Goal: Transaction & Acquisition: Book appointment/travel/reservation

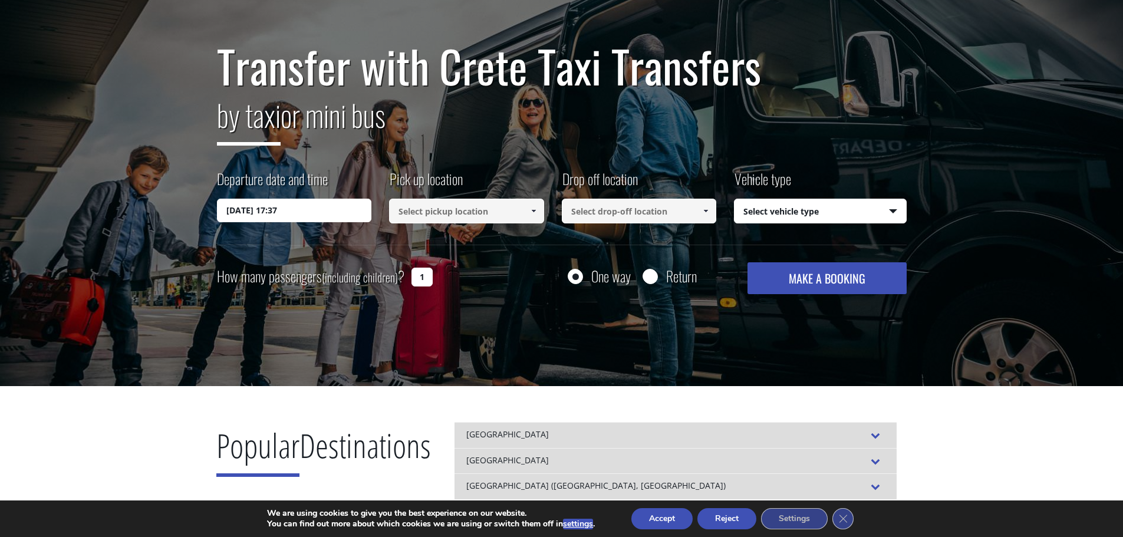
scroll to position [59, 0]
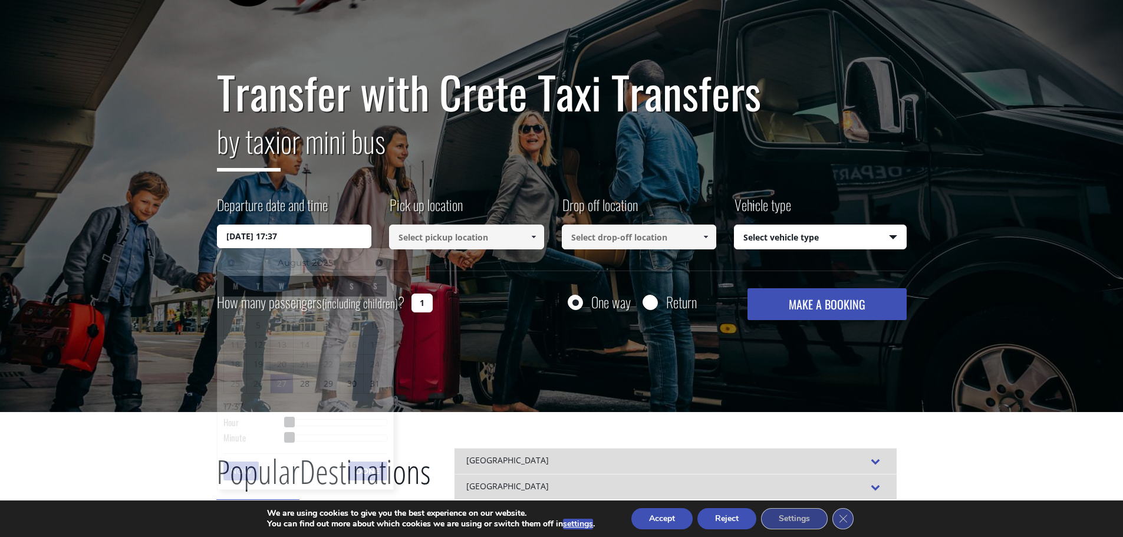
click at [314, 239] on input "27/08/2025 17:37" at bounding box center [294, 237] width 155 height 24
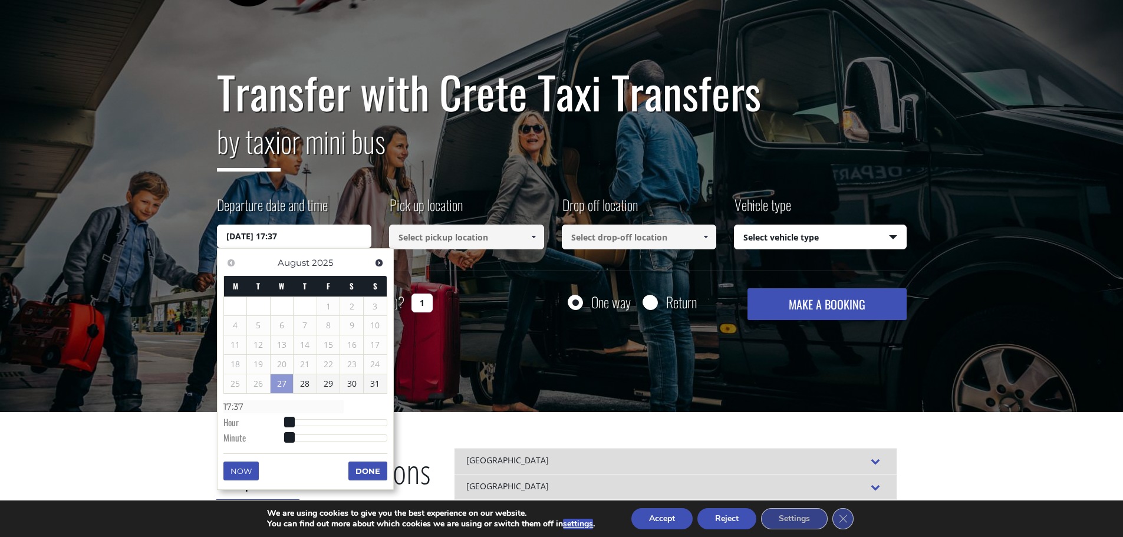
click at [163, 253] on div "Transfer with Crete Taxi Transfers by taxi or mini bus Departure date and time …" at bounding box center [561, 200] width 1123 height 424
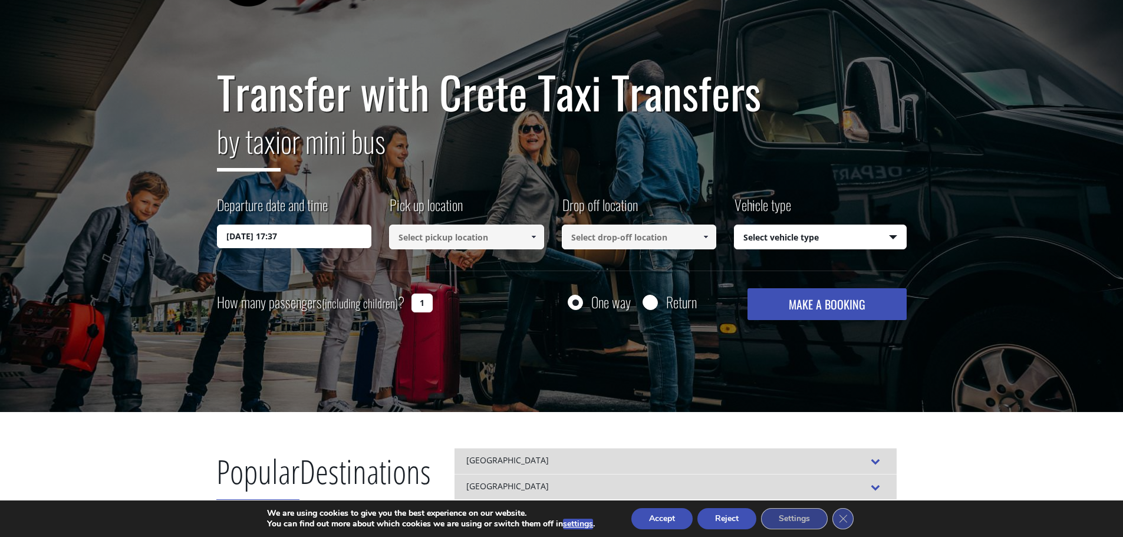
click at [278, 232] on input "27/08/2025 17:37" at bounding box center [294, 237] width 155 height 24
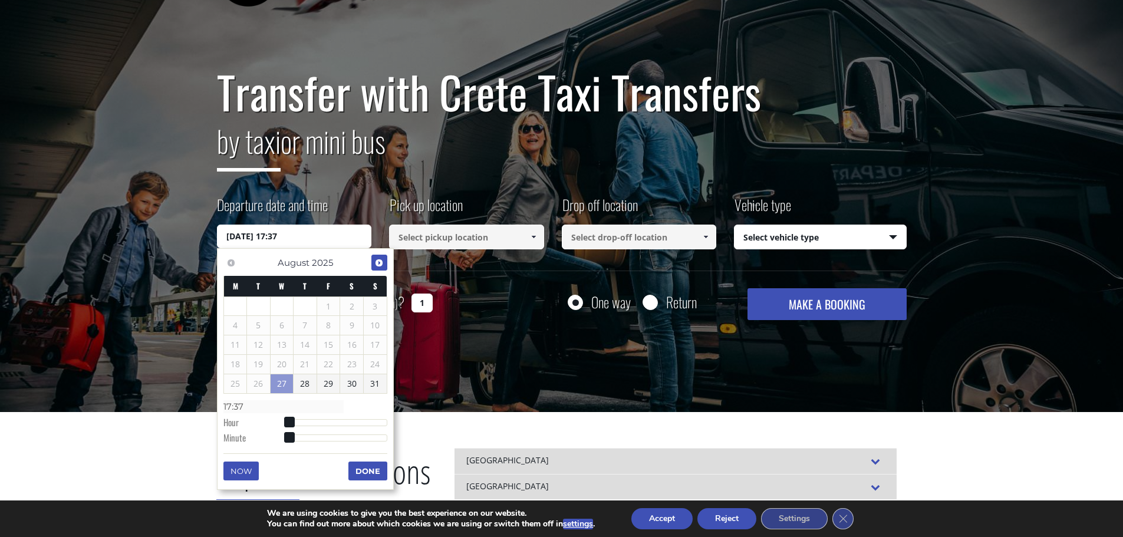
click at [378, 260] on span "Next" at bounding box center [378, 262] width 9 height 9
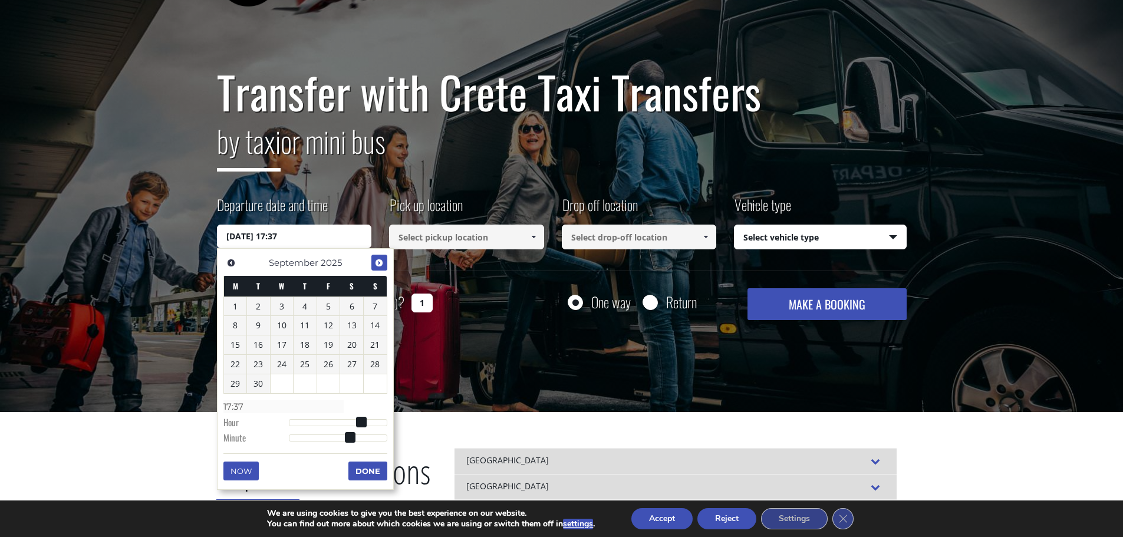
click at [378, 259] on span "Next" at bounding box center [378, 262] width 9 height 9
click at [311, 323] on link "9" at bounding box center [305, 325] width 23 height 19
type input "09/10/2025 00:00"
click at [470, 233] on input at bounding box center [466, 237] width 155 height 25
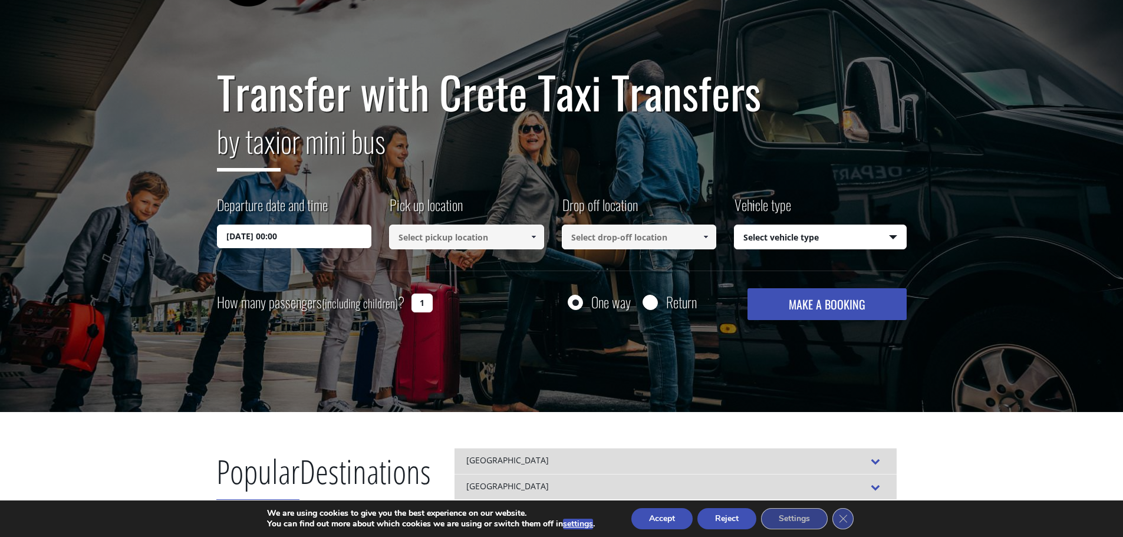
click at [470, 233] on input at bounding box center [466, 237] width 155 height 25
click at [532, 238] on span at bounding box center [533, 236] width 9 height 9
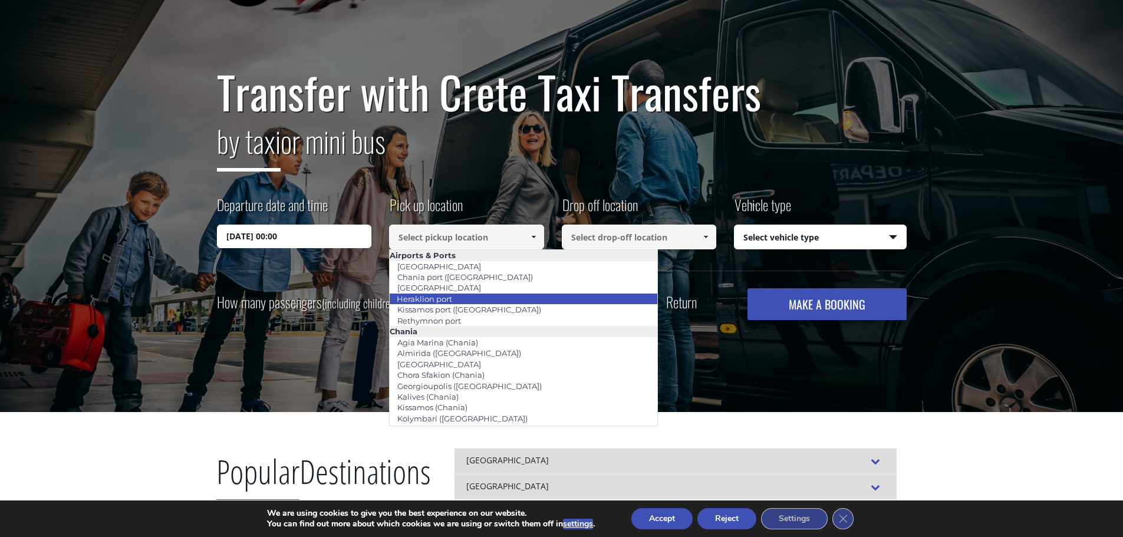
click at [451, 300] on link "Heraklion port" at bounding box center [424, 299] width 71 height 17
type input "Heraklion port"
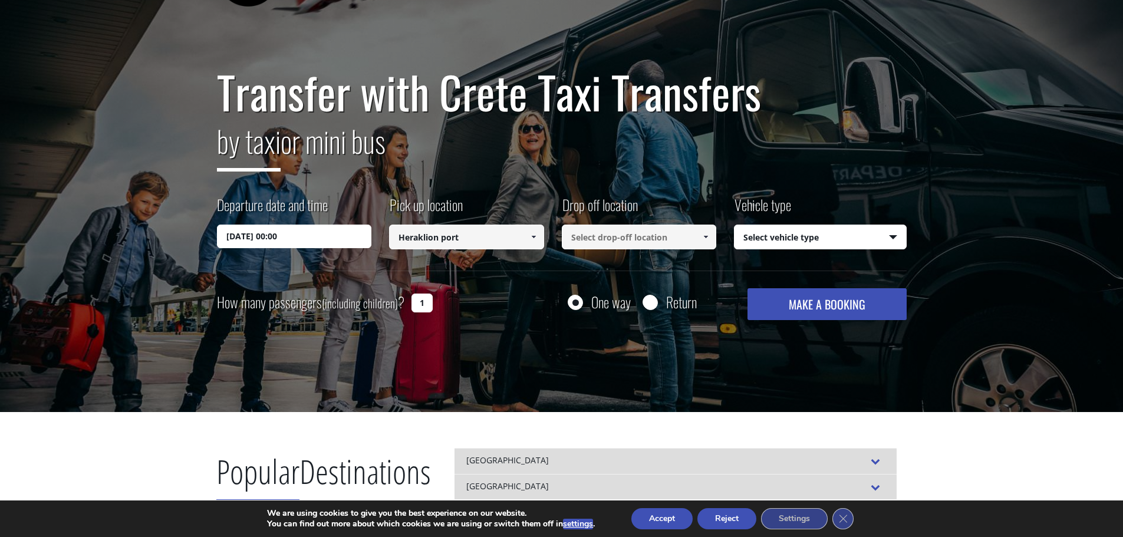
click at [634, 242] on input at bounding box center [639, 237] width 155 height 25
click at [625, 231] on input at bounding box center [639, 237] width 155 height 25
click at [711, 230] on link at bounding box center [705, 237] width 19 height 25
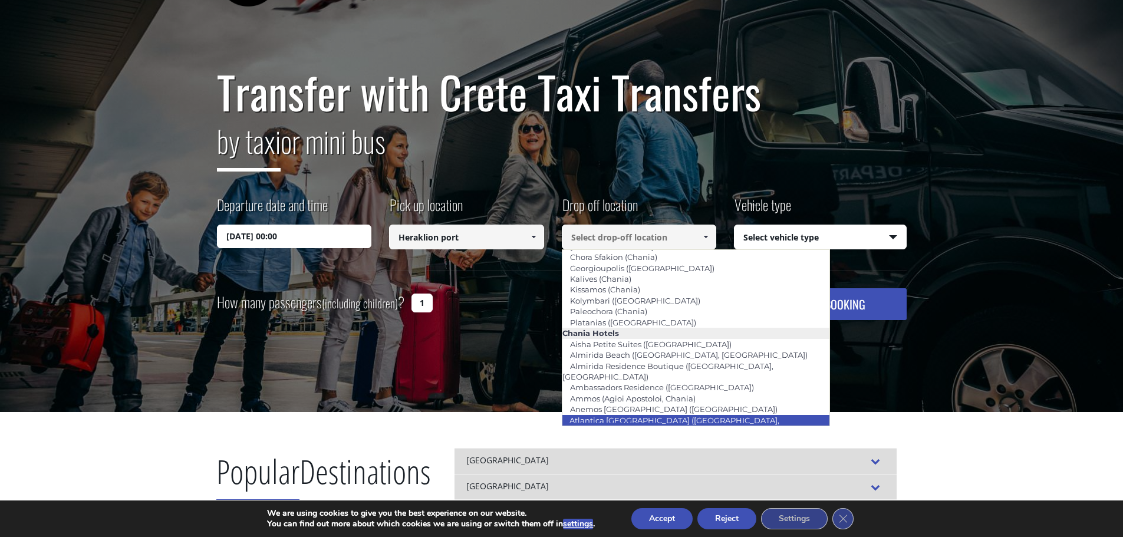
scroll to position [177, 0]
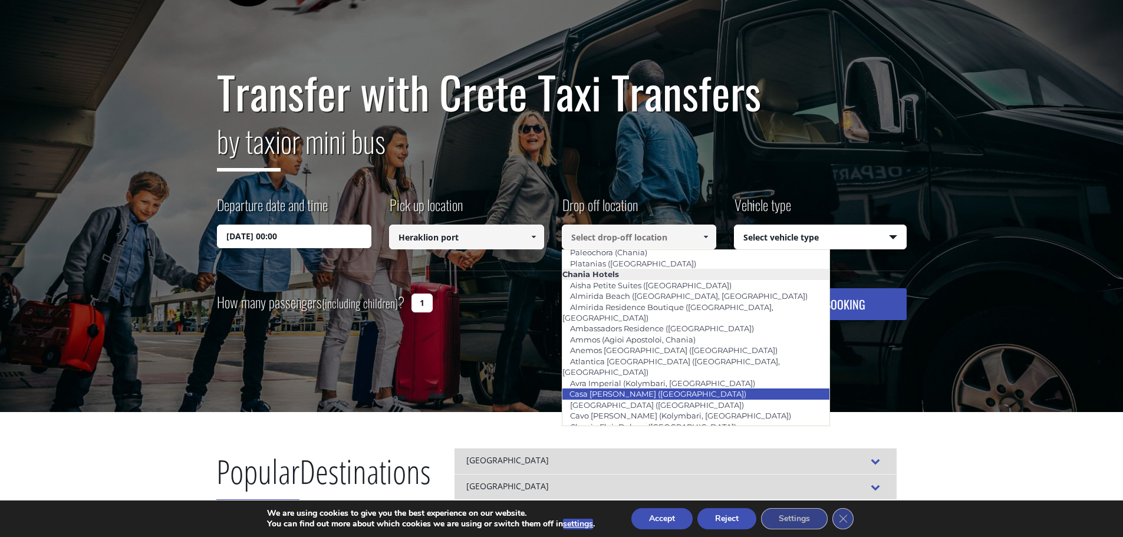
click at [599, 385] on link "Casa Di Delfino (Chania city)" at bounding box center [658, 393] width 192 height 17
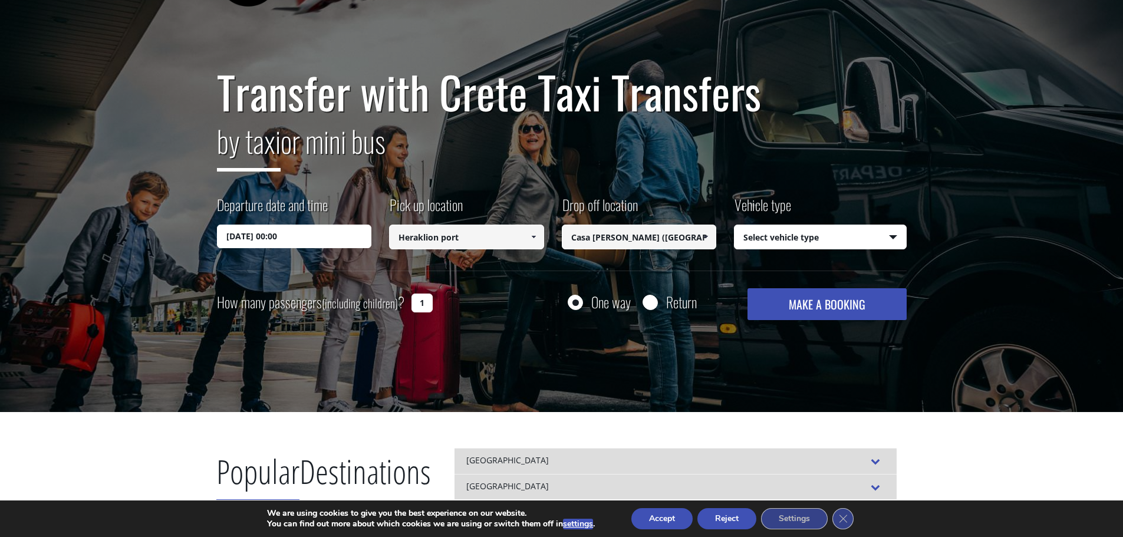
click at [634, 240] on input "Casa Di Delfino (Chania city)" at bounding box center [639, 237] width 155 height 25
drag, startPoint x: 632, startPoint y: 239, endPoint x: 571, endPoint y: 238, distance: 61.3
click at [571, 238] on input "Casa Di Delfino (Chania city)" at bounding box center [639, 237] width 155 height 25
click at [630, 237] on input "Casa Di Delfino (Chania city)" at bounding box center [639, 237] width 155 height 25
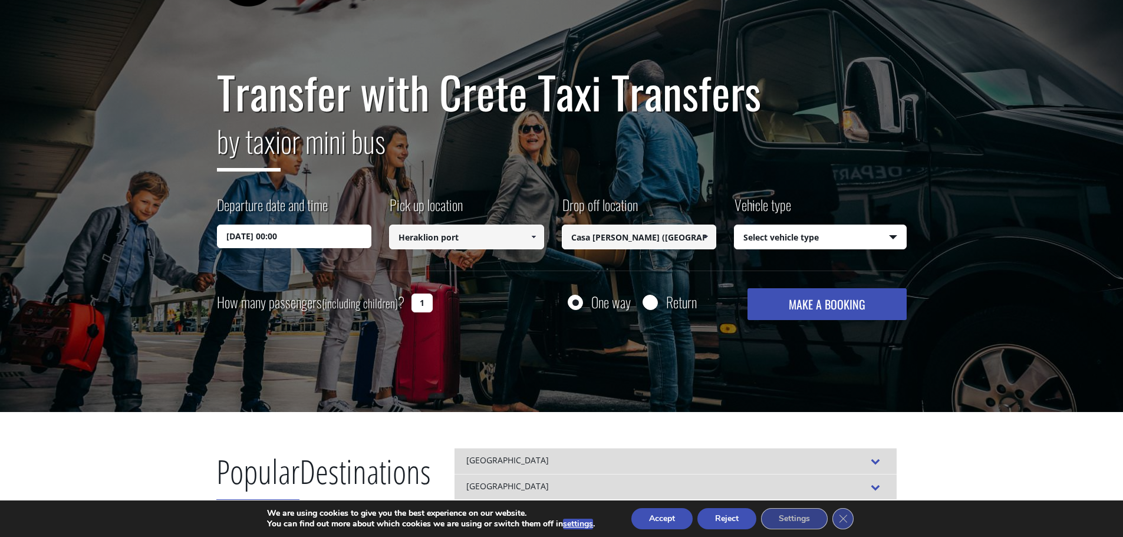
click at [704, 236] on span at bounding box center [705, 236] width 9 height 9
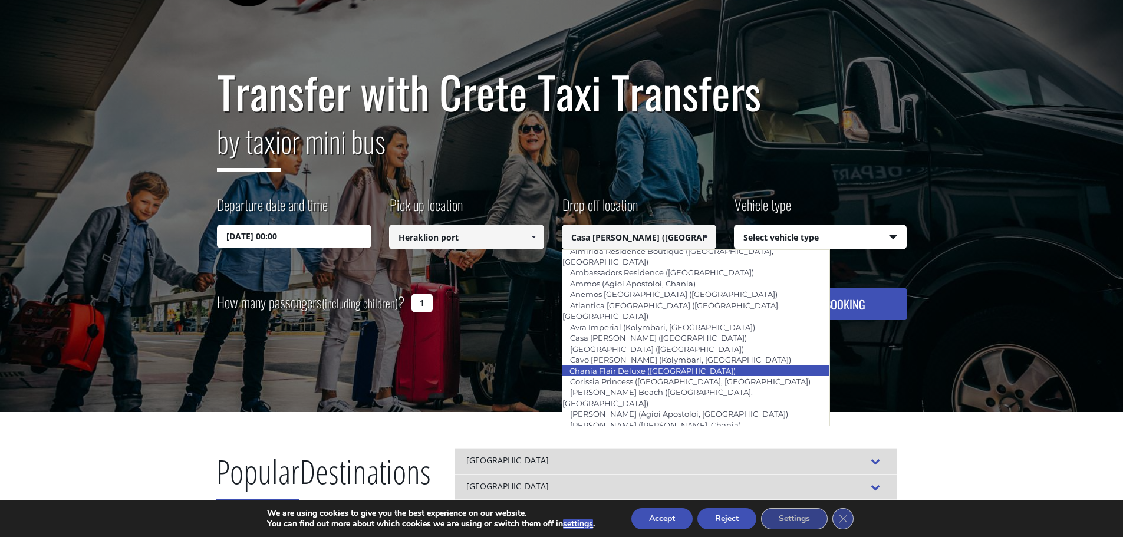
scroll to position [292, 0]
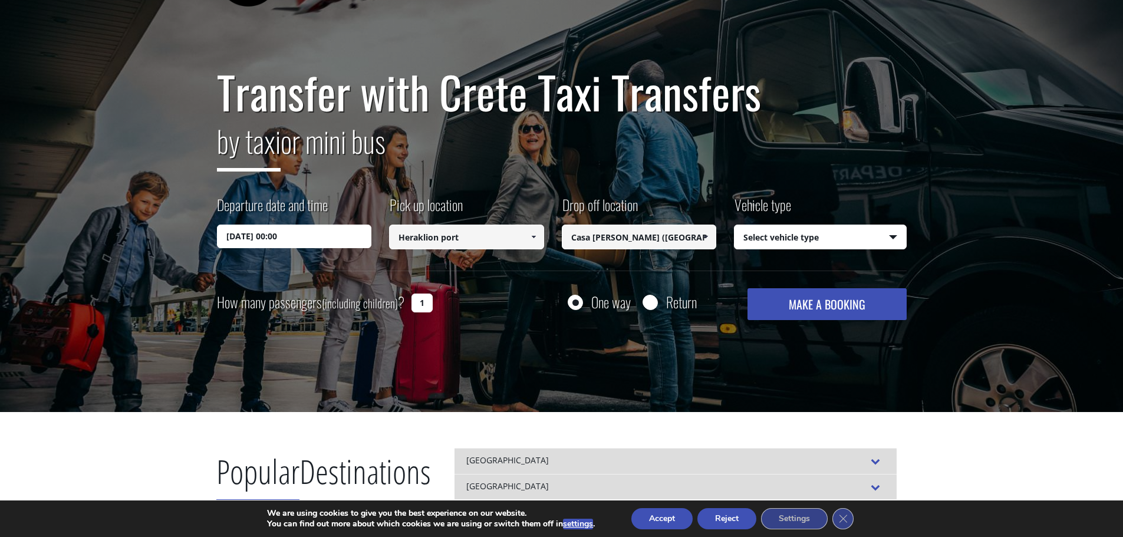
click at [582, 237] on input "Casa Di Delfino (Chania city)" at bounding box center [639, 237] width 155 height 25
click at [708, 238] on span at bounding box center [705, 236] width 9 height 9
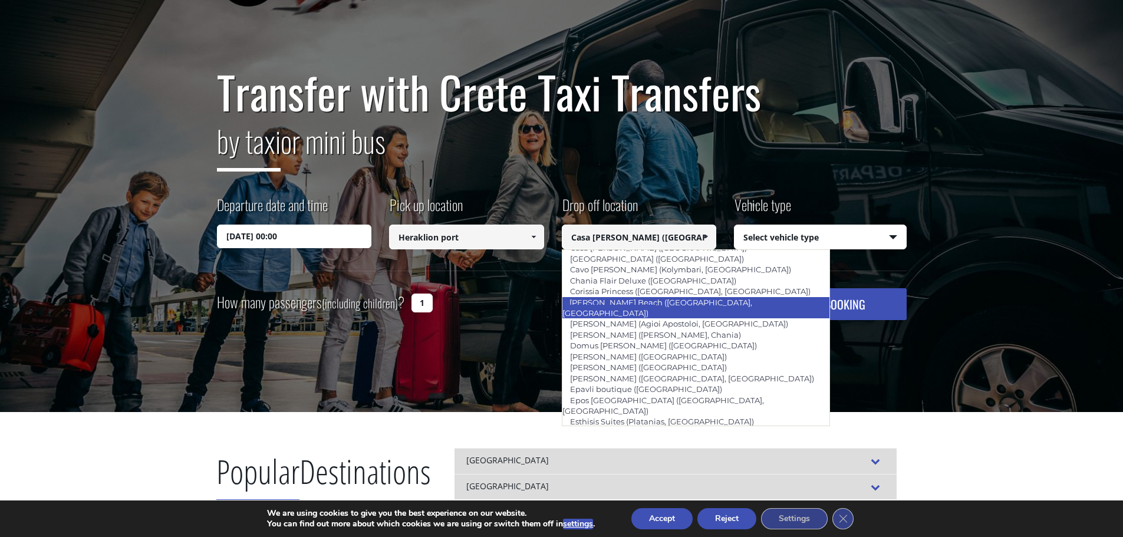
scroll to position [342, 0]
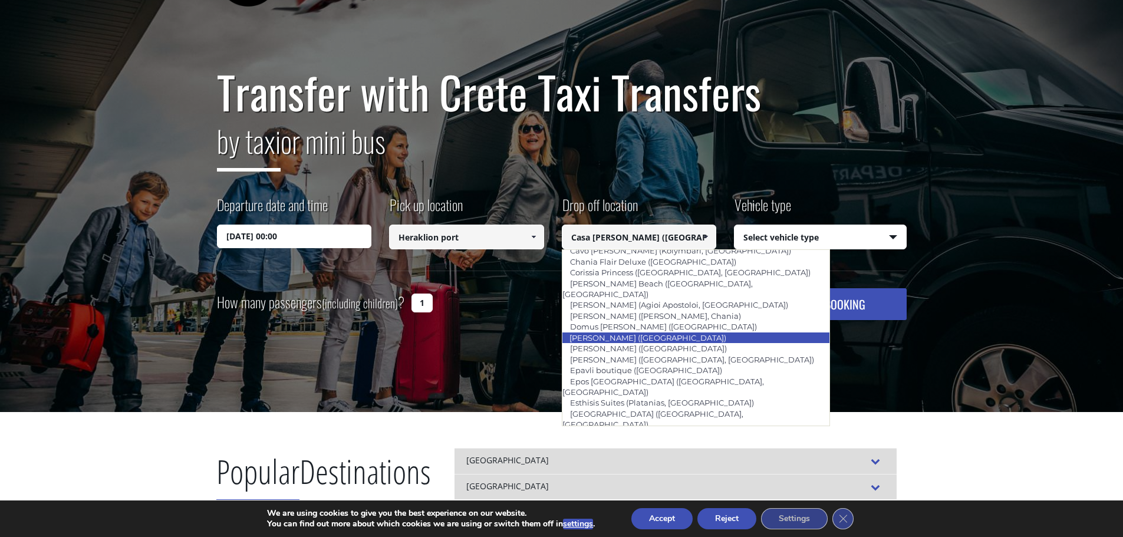
click at [630, 329] on link "[PERSON_NAME] ([GEOGRAPHIC_DATA])" at bounding box center [648, 337] width 172 height 17
type input "[PERSON_NAME] ([GEOGRAPHIC_DATA])"
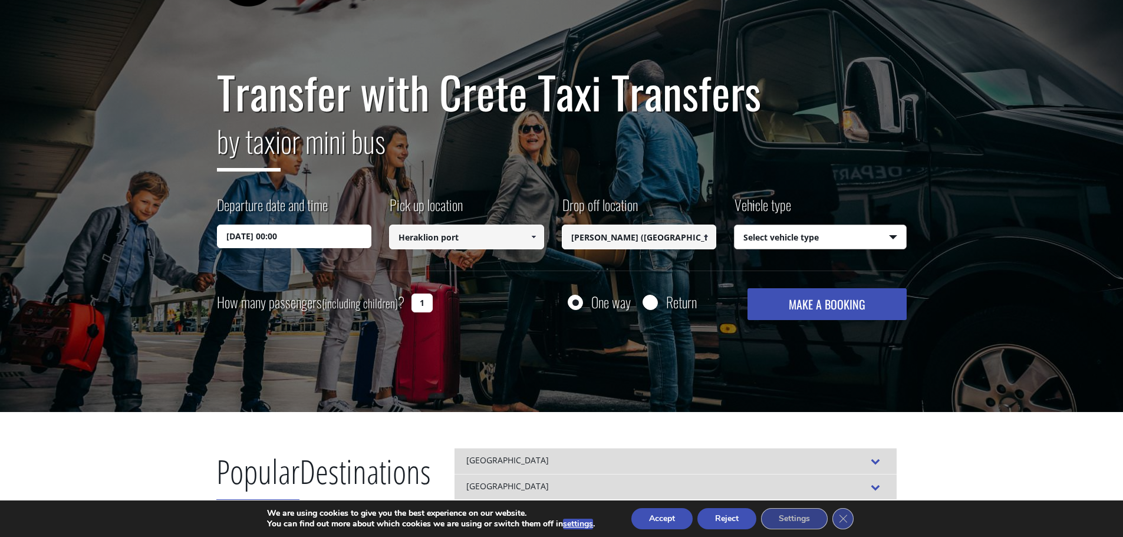
click at [819, 242] on select "Select vehicle type Taxi (4 passengers) Mercedes E Class Mini Van (7 passengers…" at bounding box center [820, 237] width 172 height 25
select select "540"
click at [734, 225] on select "Select vehicle type Taxi (4 passengers) Mercedes E Class Mini Van (7 passengers…" at bounding box center [820, 237] width 172 height 25
click at [647, 308] on input "Return" at bounding box center [649, 303] width 15 height 15
radio input "true"
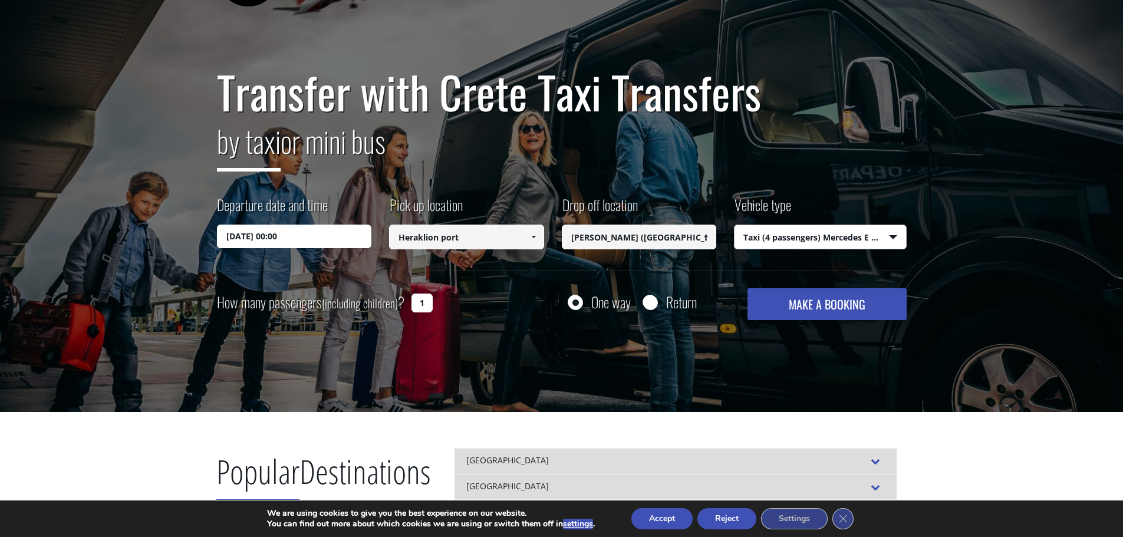
type input "[PERSON_NAME] ([GEOGRAPHIC_DATA])"
type input "Heraklion port"
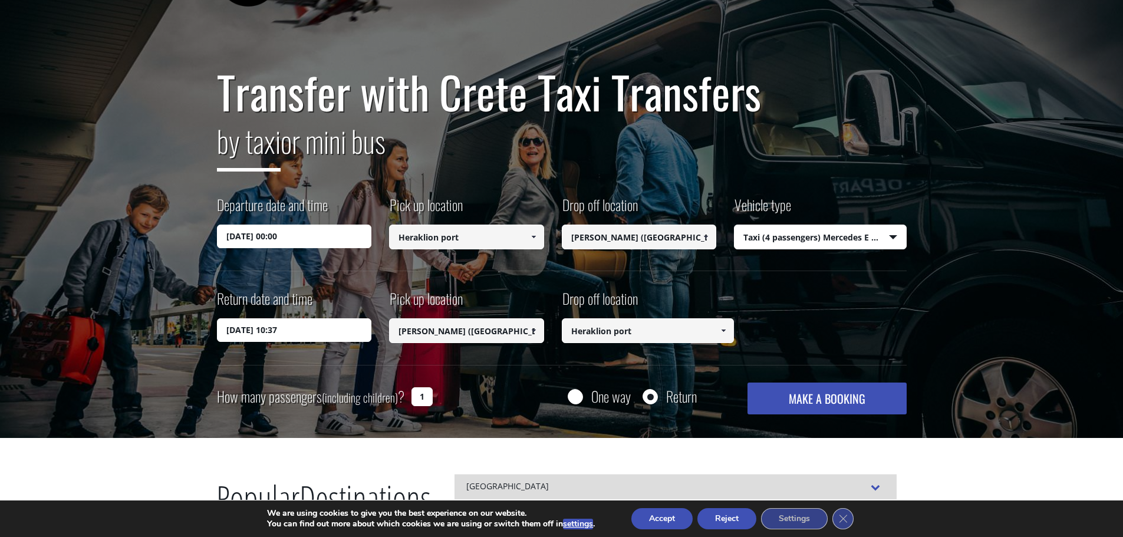
click at [321, 325] on input "28/08/2025 10:37" at bounding box center [294, 330] width 155 height 24
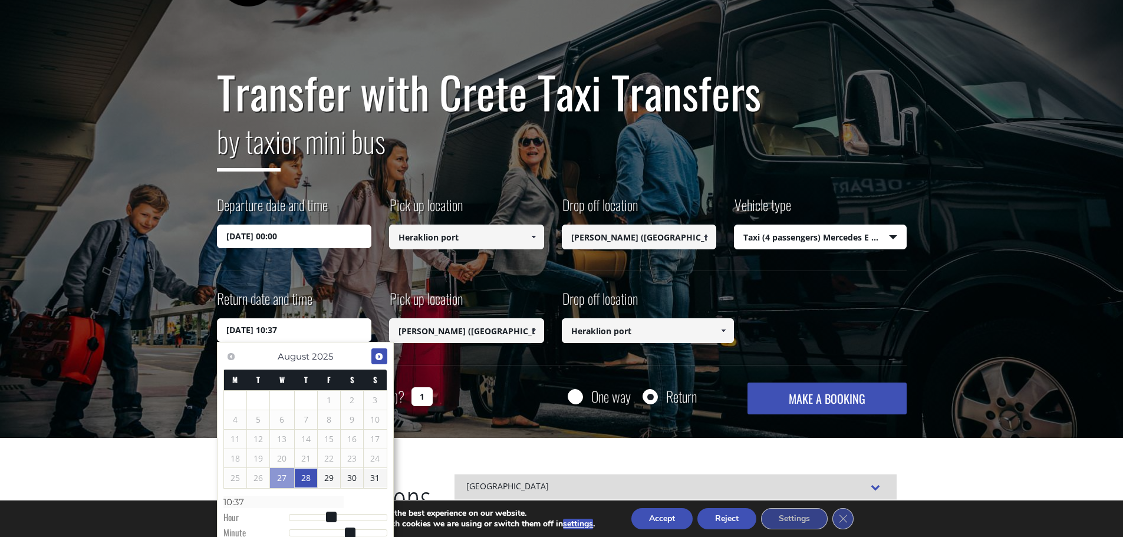
click at [377, 359] on span "Next" at bounding box center [378, 356] width 9 height 9
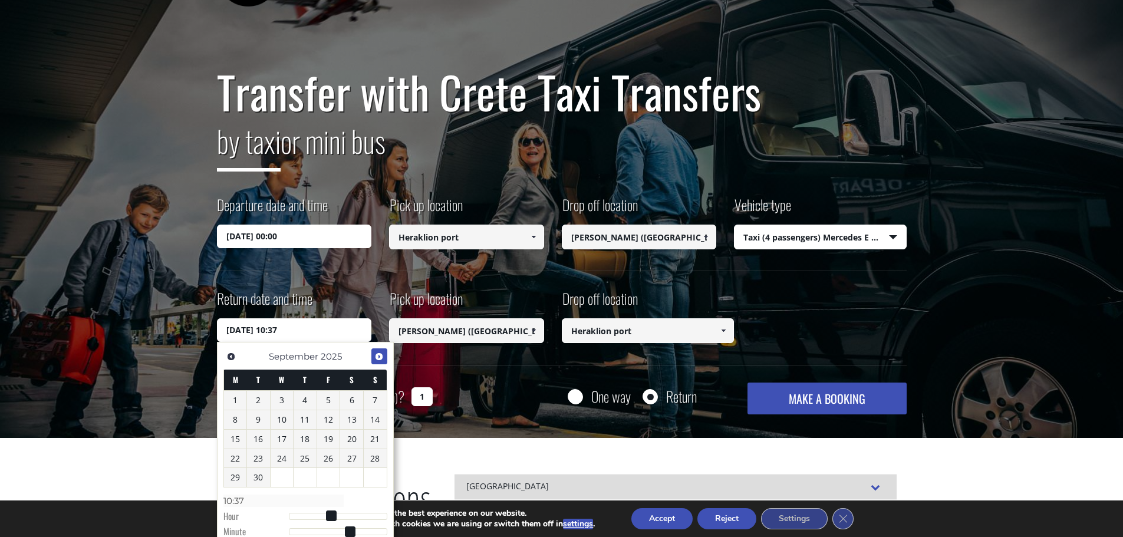
click at [376, 358] on span "Next" at bounding box center [378, 356] width 9 height 9
click at [373, 421] on link "12" at bounding box center [375, 419] width 23 height 19
click at [383, 419] on link "12" at bounding box center [375, 419] width 23 height 19
click at [287, 330] on input "12/10/2025 10:37" at bounding box center [294, 330] width 155 height 24
drag, startPoint x: 272, startPoint y: 331, endPoint x: 282, endPoint y: 335, distance: 10.8
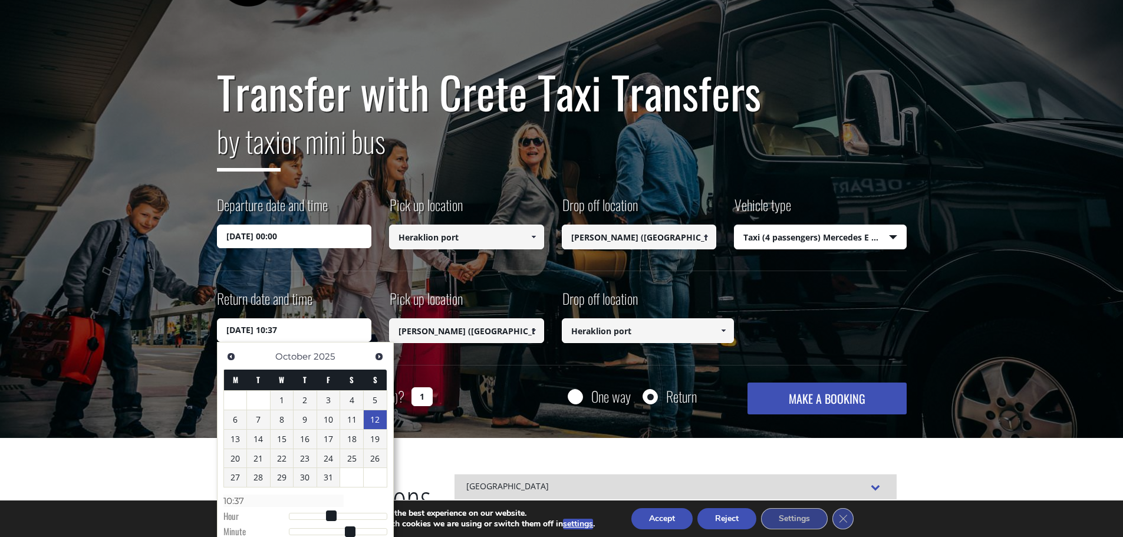
click at [282, 335] on input "12/10/2025 10:37" at bounding box center [294, 330] width 155 height 24
type input "12/10/2025 8:30"
click at [624, 331] on input "Heraklion port" at bounding box center [648, 330] width 173 height 25
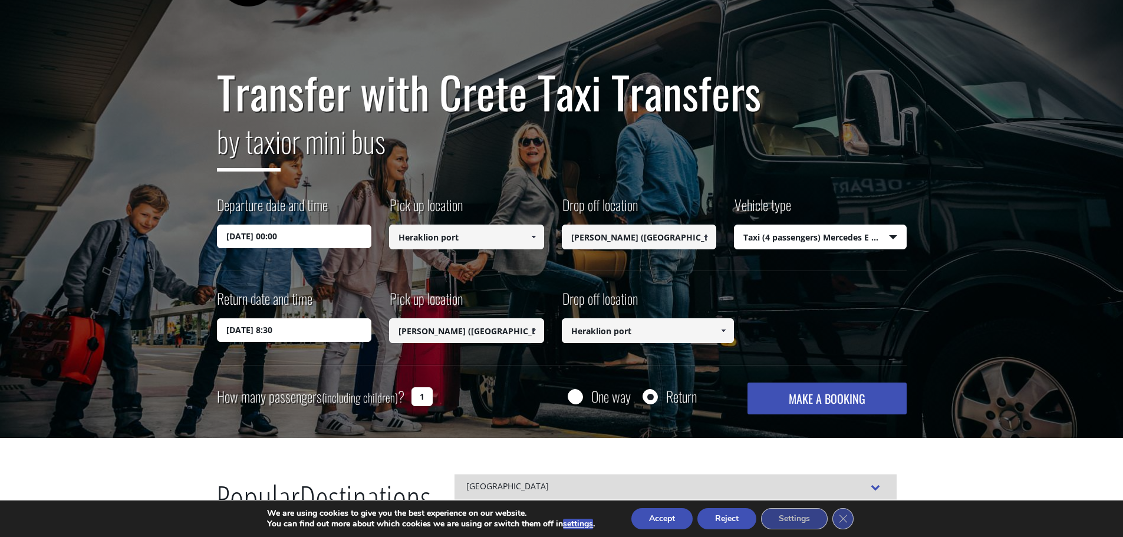
click at [723, 332] on span at bounding box center [722, 330] width 9 height 9
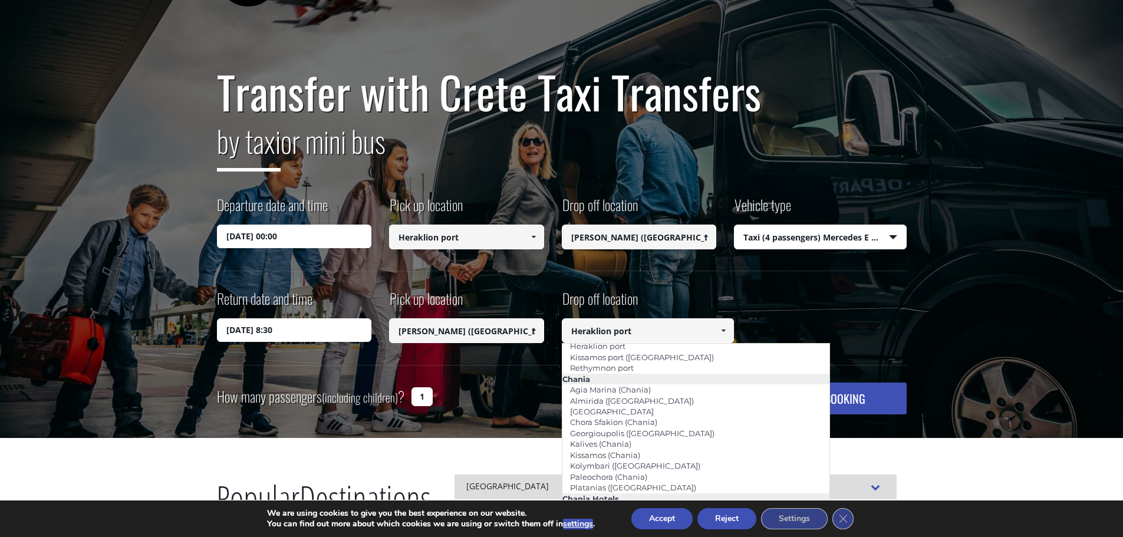
scroll to position [0, 0]
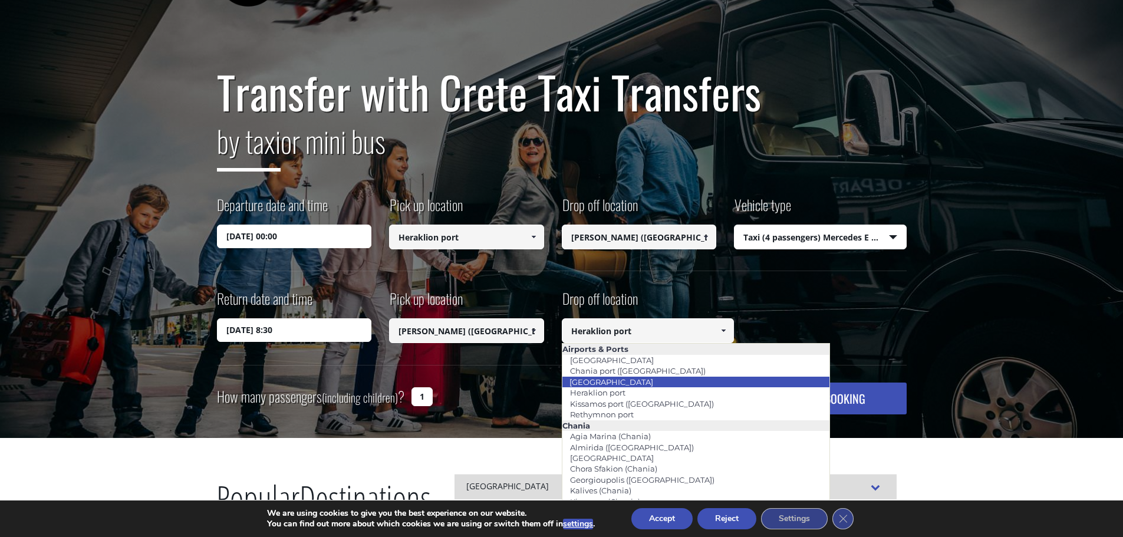
click at [629, 377] on link "[GEOGRAPHIC_DATA]" at bounding box center [611, 382] width 99 height 17
type input "[GEOGRAPHIC_DATA]"
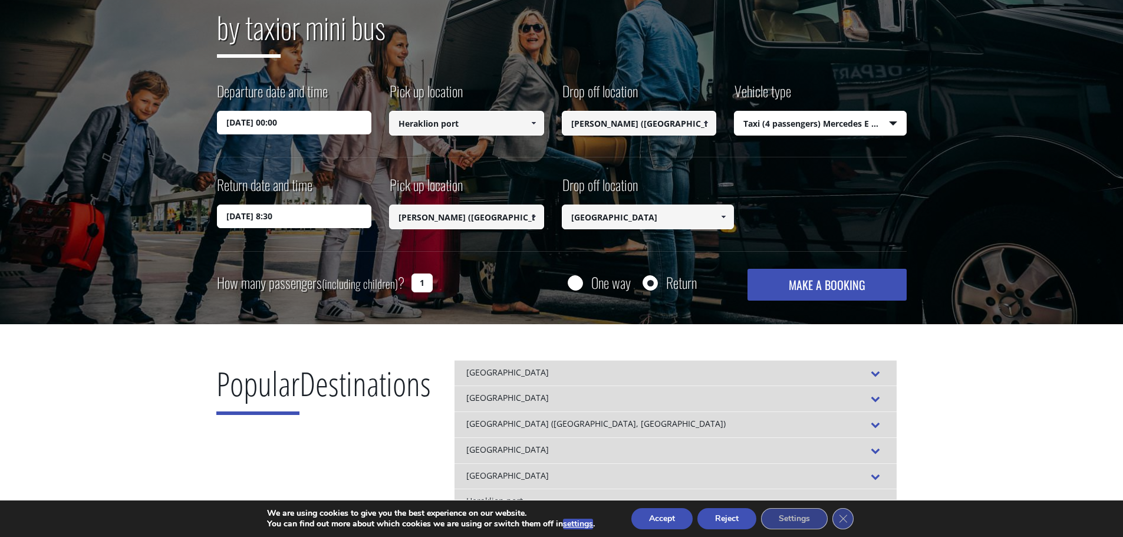
scroll to position [236, 0]
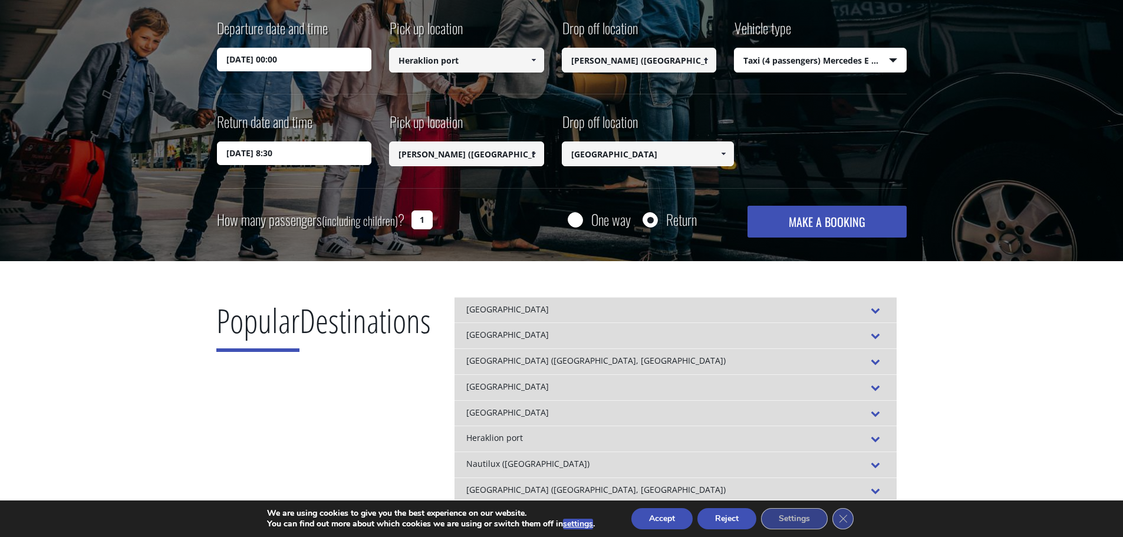
click at [797, 226] on button "MAKE A BOOKING" at bounding box center [826, 222] width 159 height 32
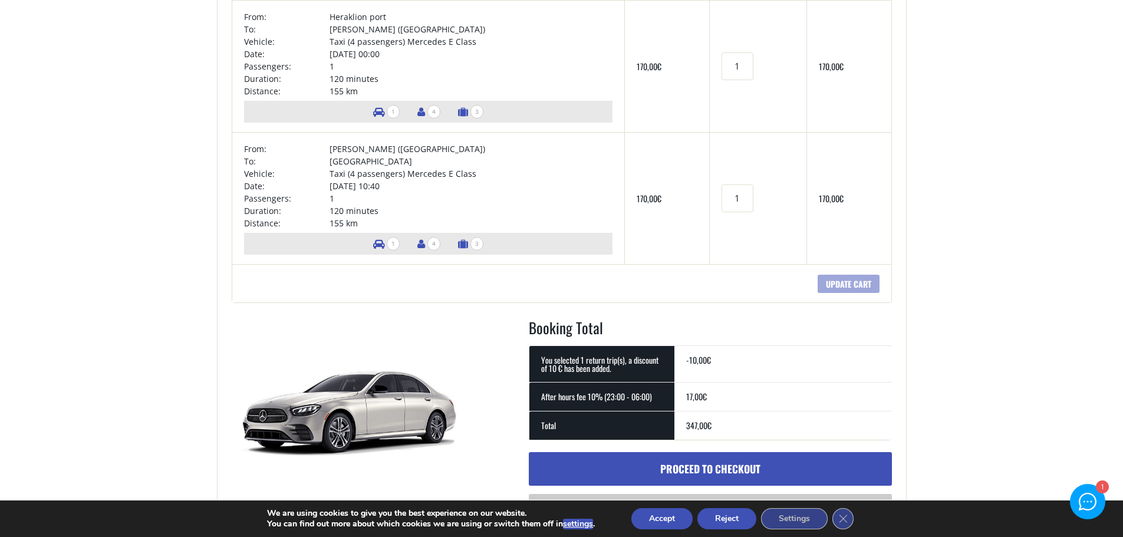
scroll to position [236, 0]
